Goal: Transaction & Acquisition: Book appointment/travel/reservation

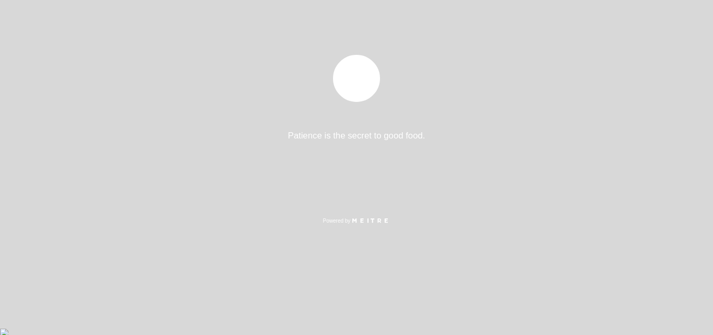
select select "es"
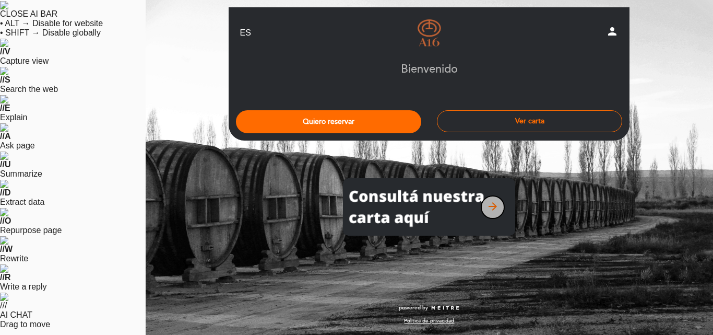
click at [487, 200] on icon "arrow_forward" at bounding box center [493, 206] width 13 height 13
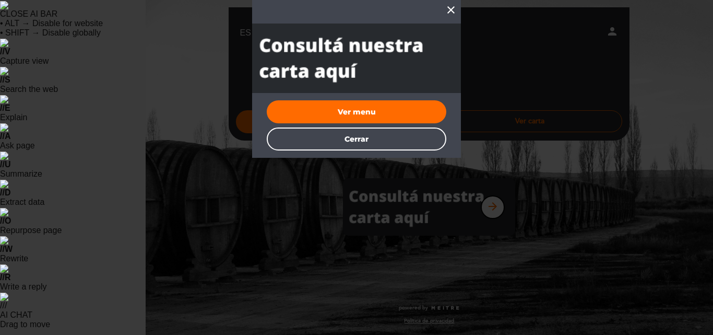
click at [453, 11] on icon "close" at bounding box center [451, 10] width 13 height 13
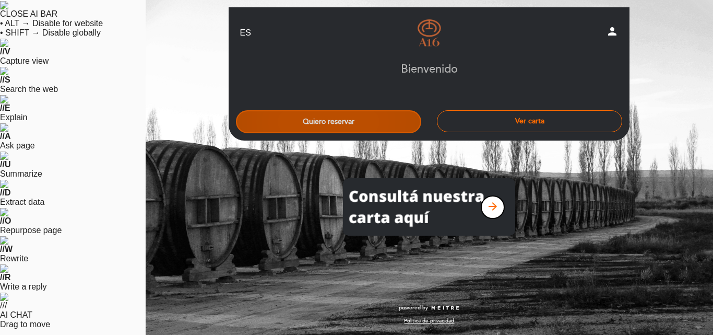
click at [278, 110] on button "Quiero reservar" at bounding box center [328, 121] width 185 height 23
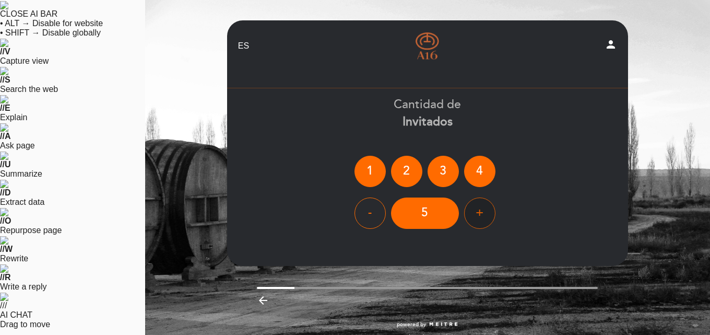
click at [391, 199] on div "5" at bounding box center [425, 212] width 68 height 31
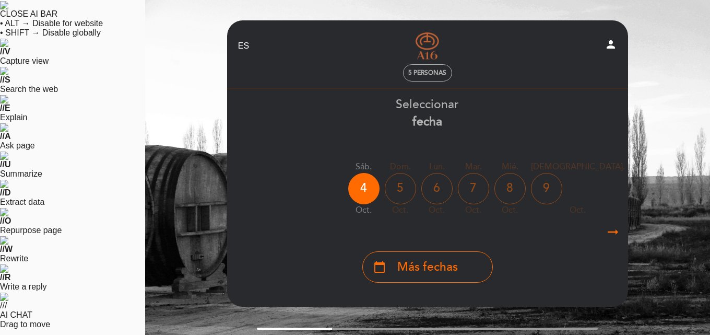
click at [605, 223] on icon "arrow_right_alt" at bounding box center [613, 232] width 16 height 22
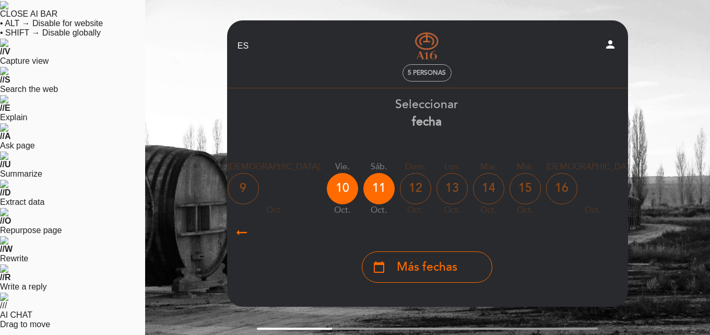
scroll to position [0, 305]
click at [605, 223] on icon "arrow_right_alt" at bounding box center [613, 232] width 16 height 22
click at [397, 262] on span "Más fechas" at bounding box center [427, 267] width 61 height 17
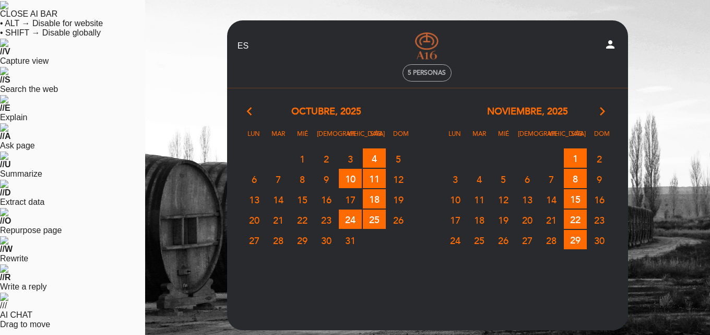
click at [339, 230] on span "31" at bounding box center [350, 239] width 23 height 19
click at [339, 233] on span "31" at bounding box center [350, 239] width 23 height 19
click at [339, 231] on span "31" at bounding box center [350, 239] width 23 height 19
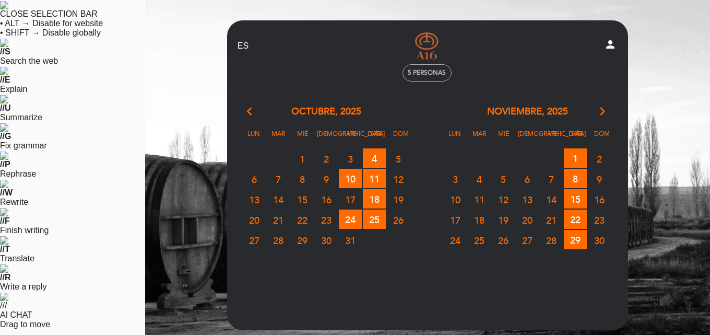
click at [339, 231] on span "31" at bounding box center [350, 239] width 23 height 19
